Goal: Check status: Check status

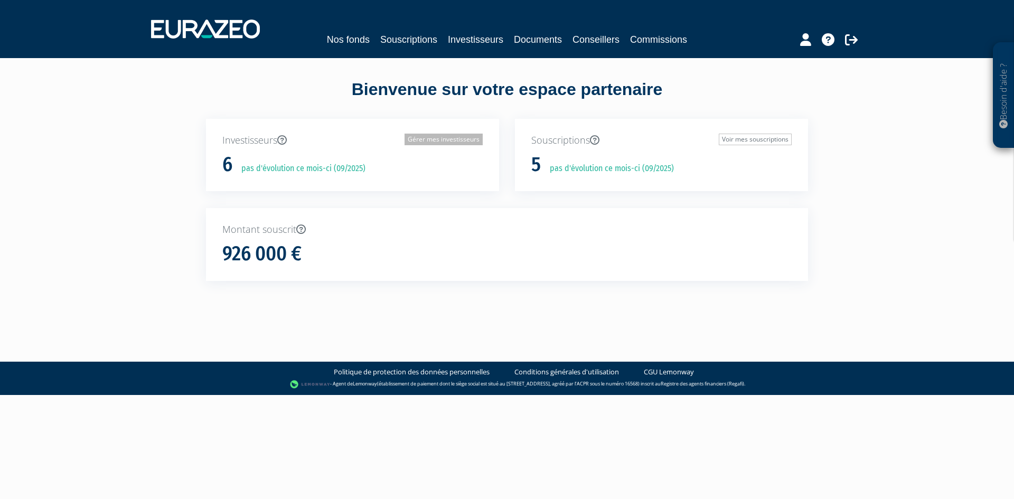
click at [469, 139] on link "Gérer mes investisseurs" at bounding box center [444, 140] width 78 height 12
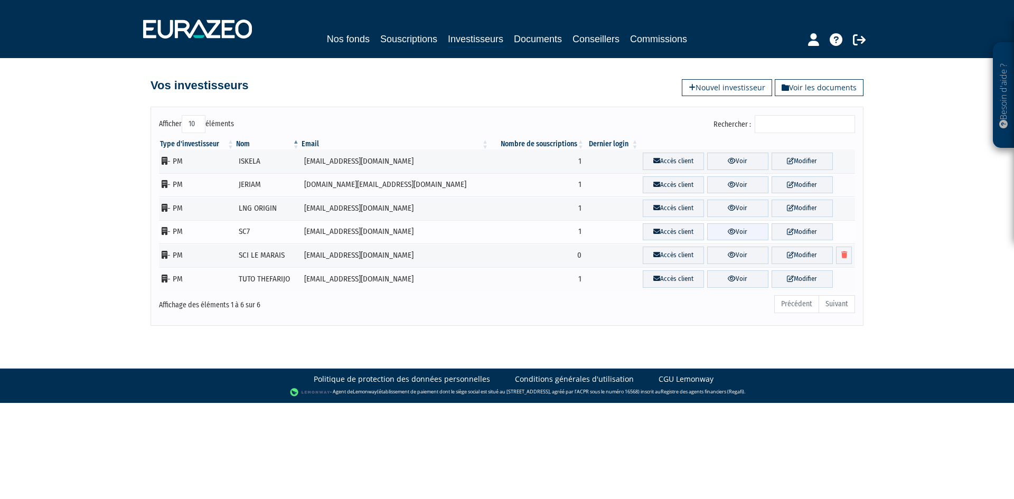
click at [722, 232] on link "Voir" at bounding box center [737, 231] width 61 height 17
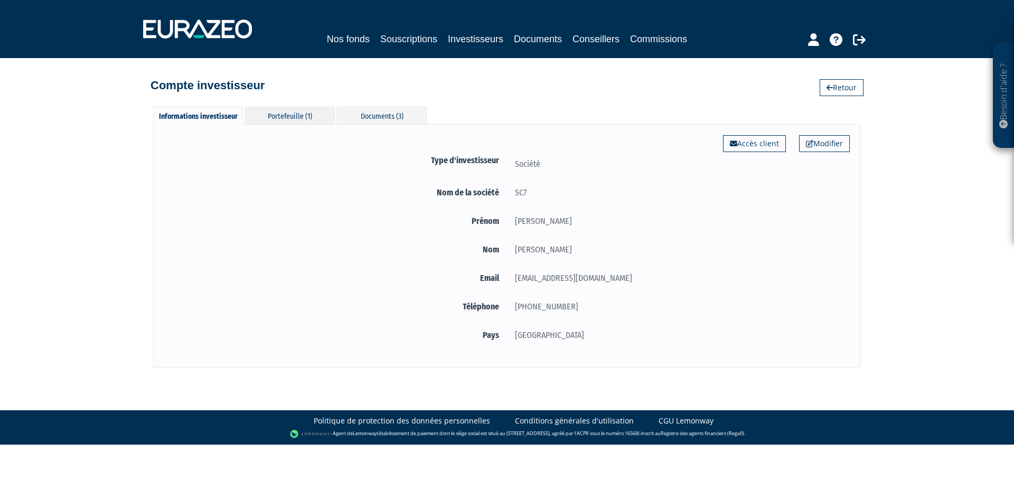
click at [304, 114] on div "Portefeuille (1)" at bounding box center [290, 115] width 90 height 17
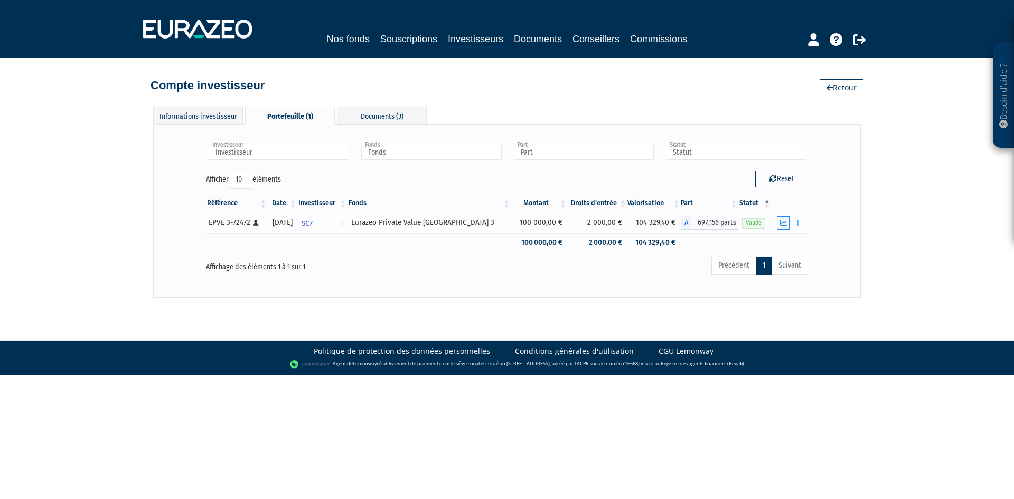
click at [787, 223] on icon "button" at bounding box center [783, 223] width 7 height 7
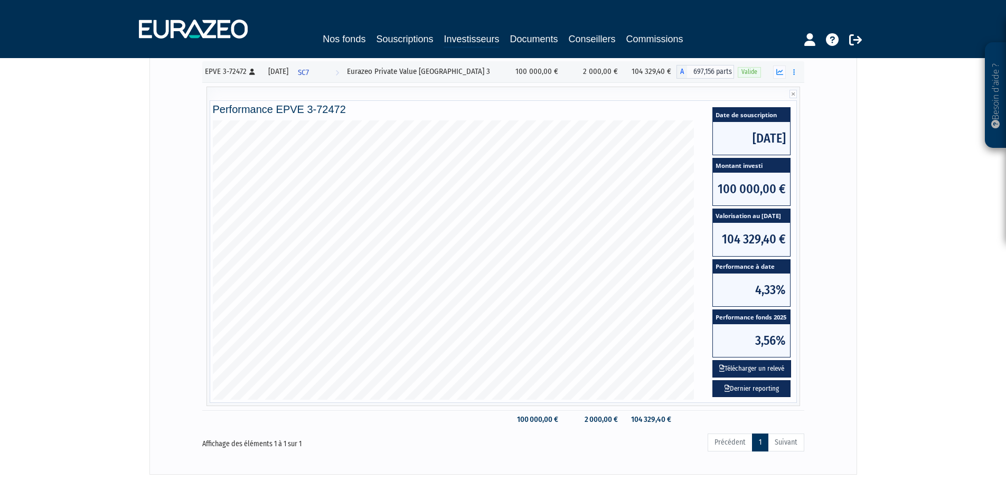
scroll to position [98, 0]
